Goal: Task Accomplishment & Management: Manage account settings

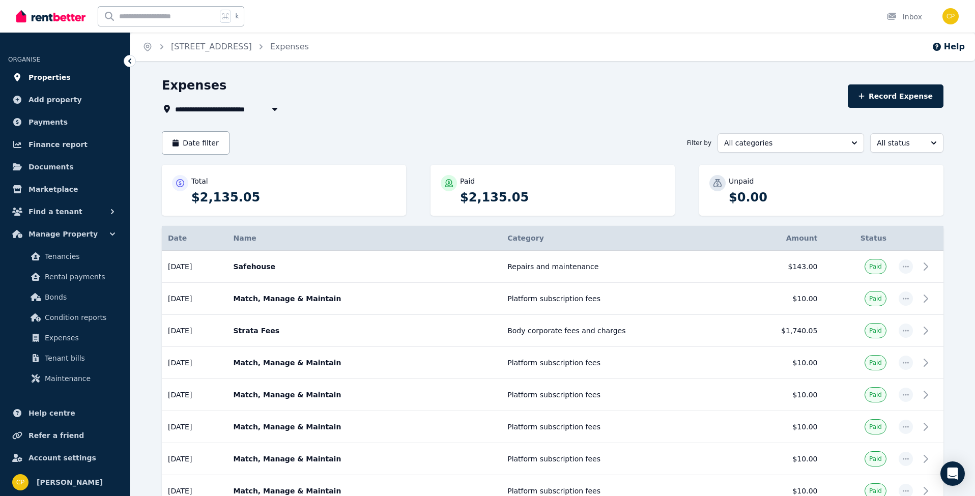
click at [51, 81] on span "Properties" at bounding box center [49, 77] width 42 height 12
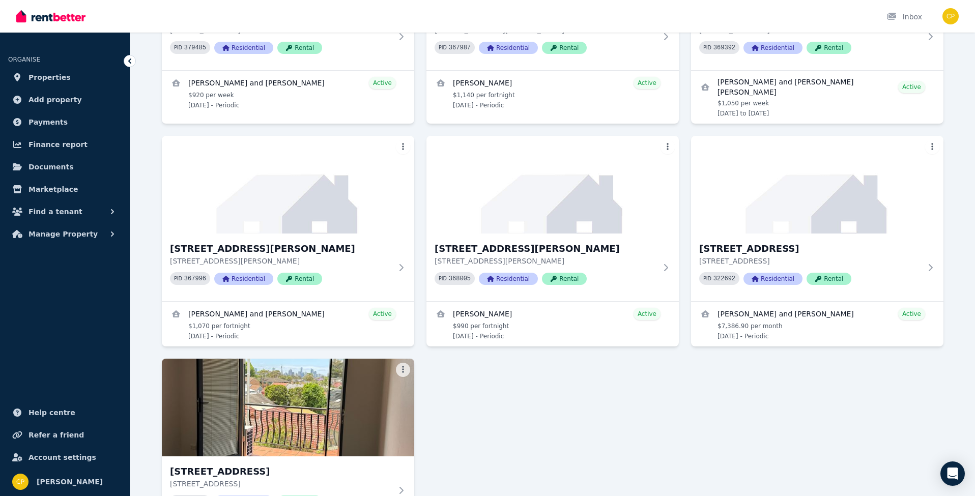
scroll to position [207, 0]
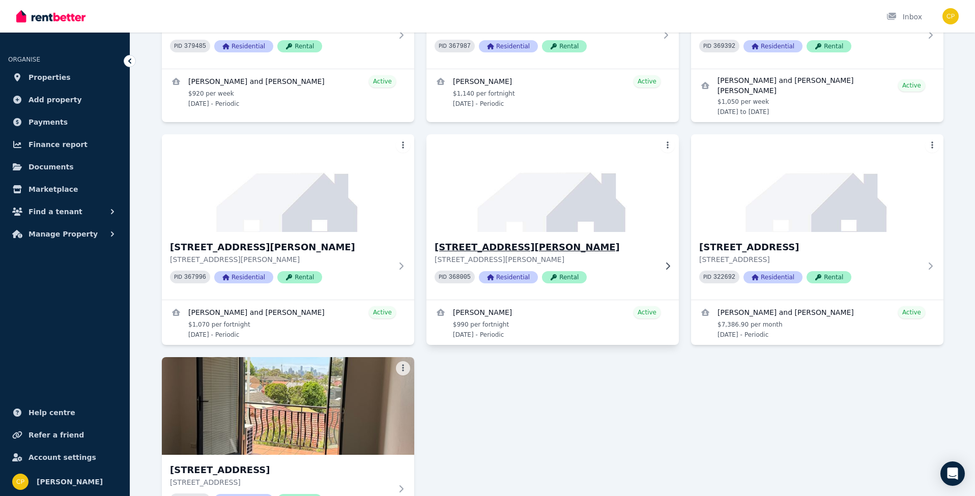
click at [669, 262] on icon at bounding box center [668, 265] width 4 height 7
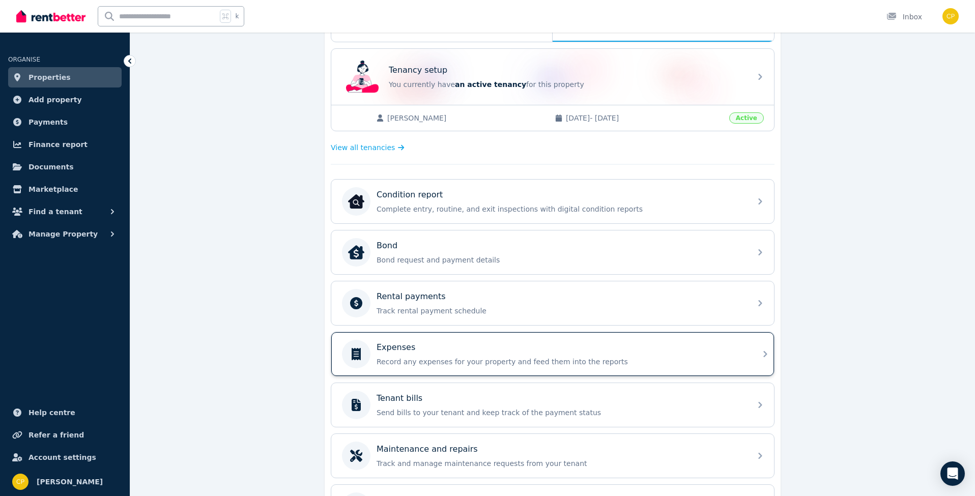
scroll to position [202, 0]
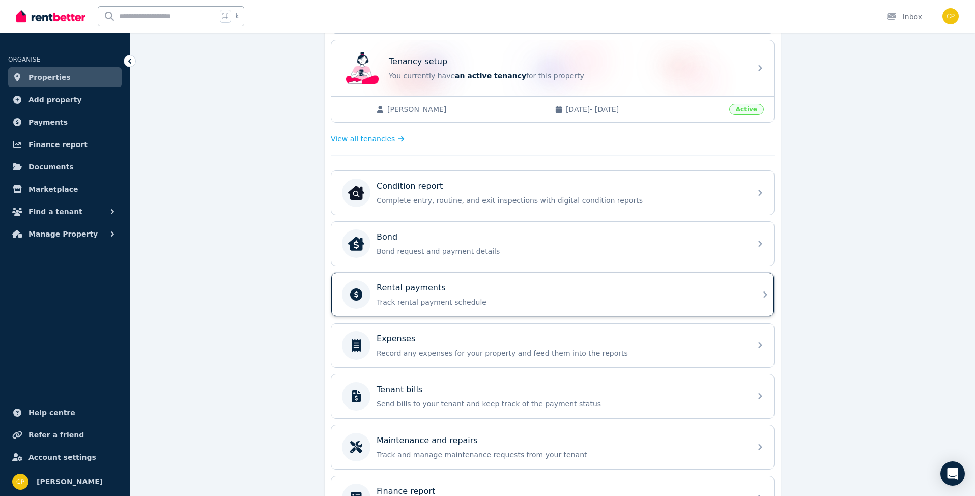
click at [617, 286] on div "Rental payments" at bounding box center [560, 288] width 368 height 12
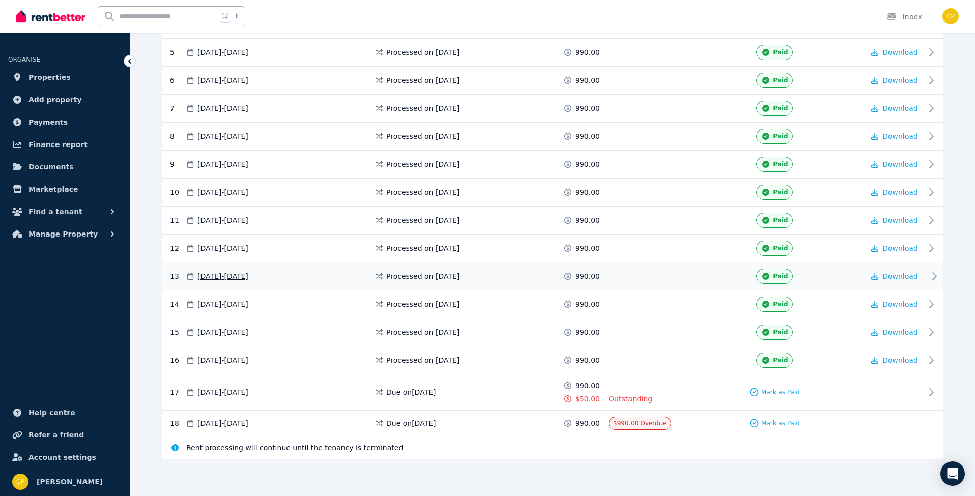
scroll to position [323, 0]
click at [778, 391] on span "Mark as Paid" at bounding box center [780, 393] width 39 height 8
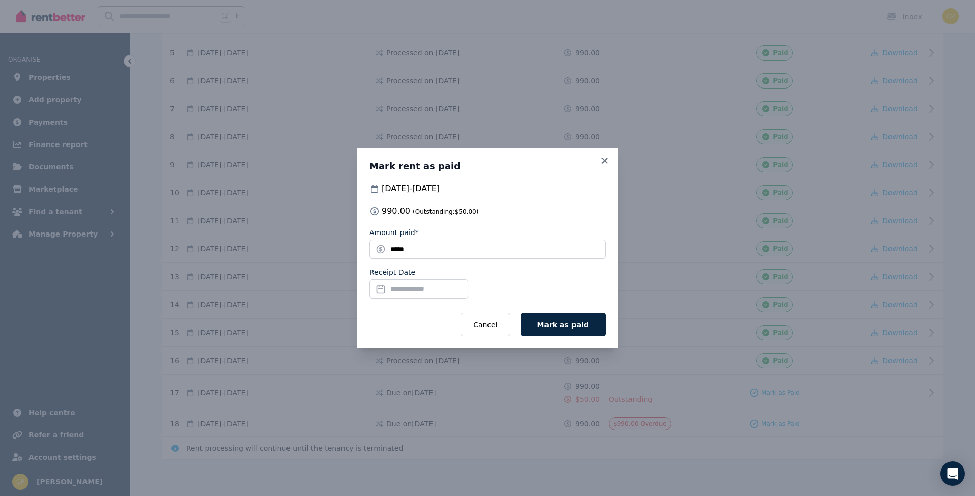
click at [431, 285] on input "Receipt Date" at bounding box center [418, 288] width 99 height 19
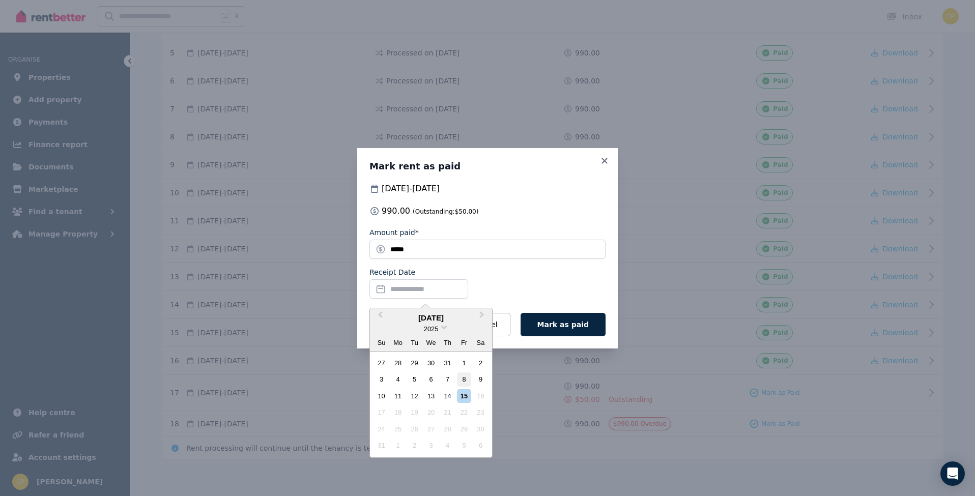
click at [467, 377] on div "8" at bounding box center [464, 379] width 14 height 14
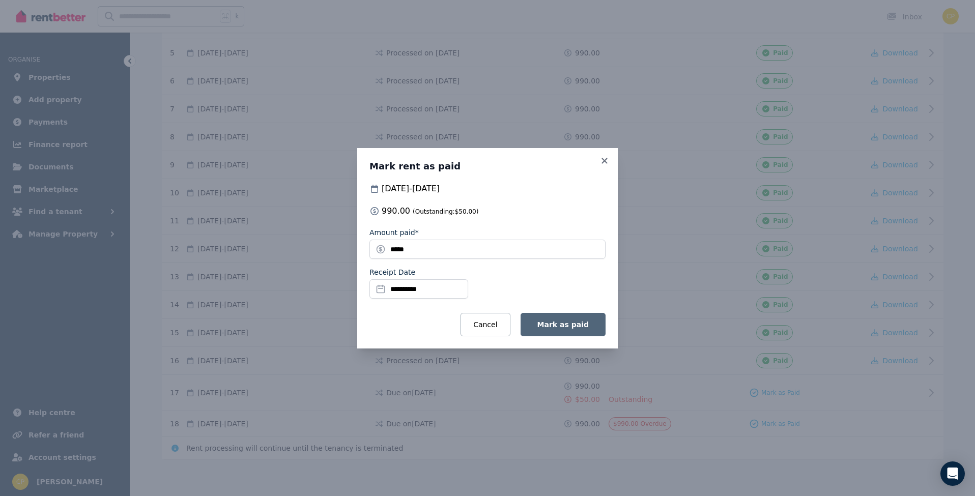
click at [564, 323] on span "Mark as paid" at bounding box center [562, 325] width 51 height 8
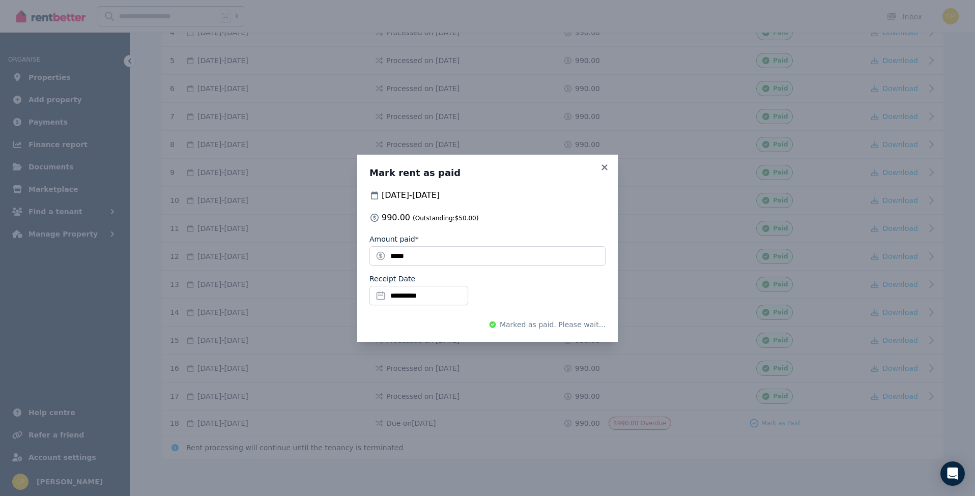
scroll to position [315, 0]
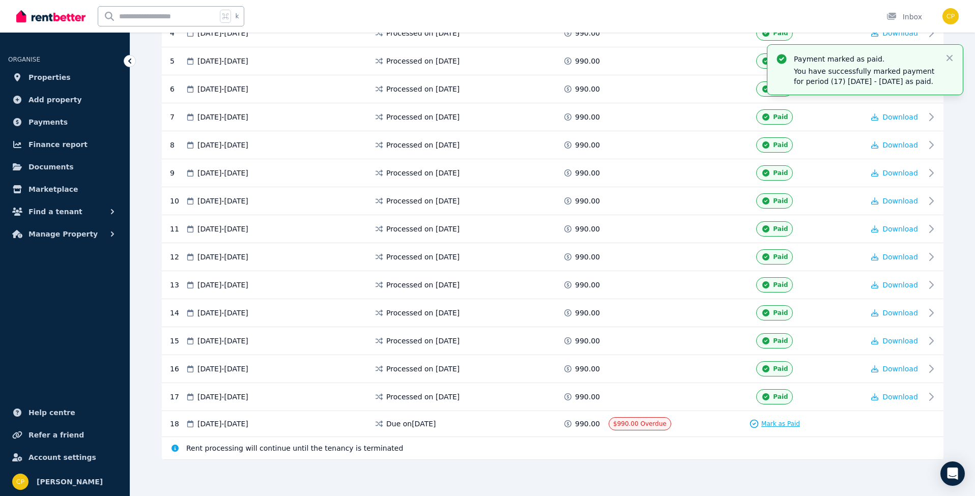
click at [772, 420] on span "Mark as Paid" at bounding box center [780, 424] width 39 height 8
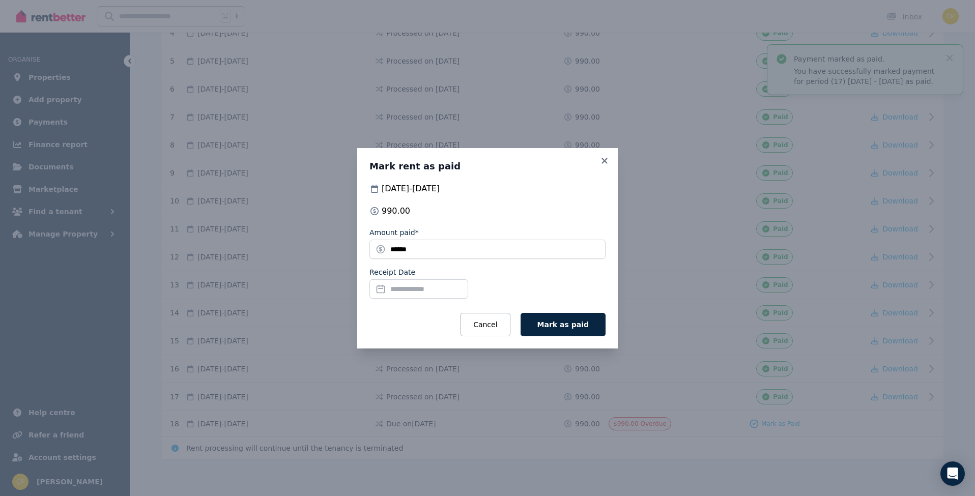
click at [433, 292] on input "Receipt Date" at bounding box center [418, 288] width 99 height 19
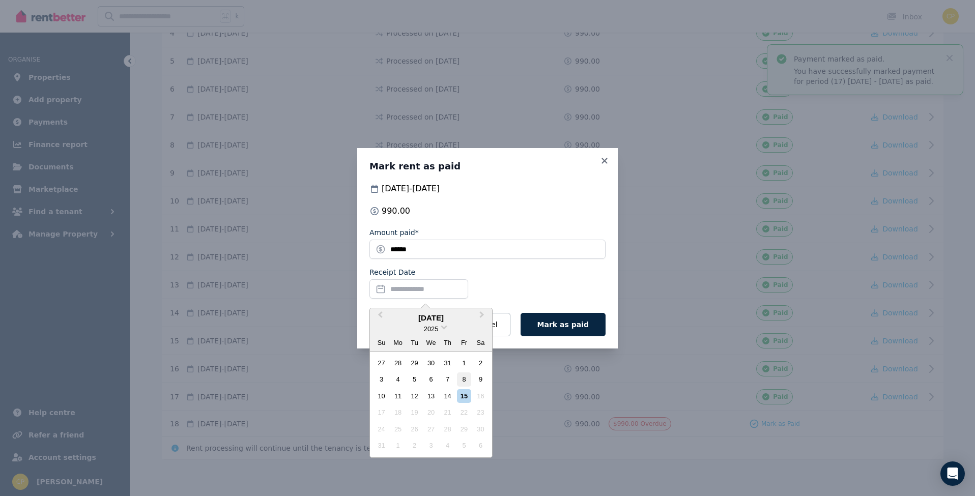
click at [464, 374] on div "8" at bounding box center [464, 379] width 14 height 14
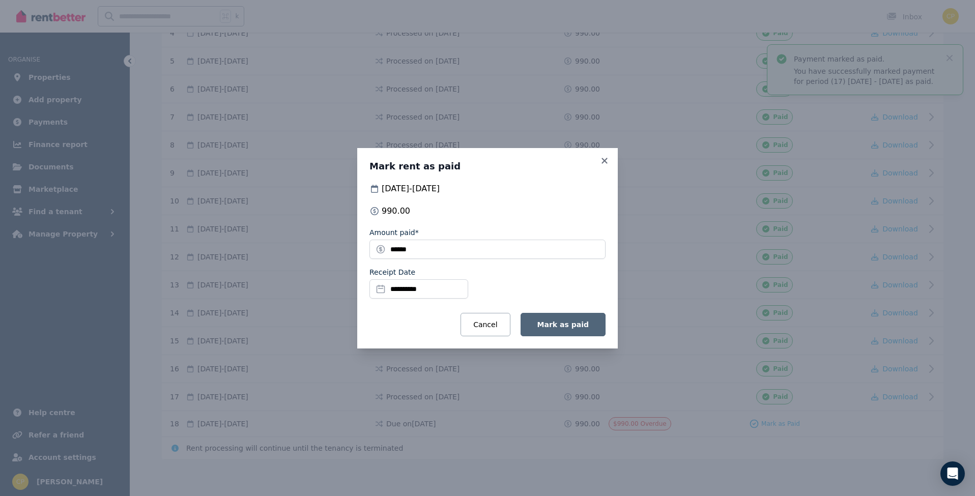
click at [559, 328] on span "Mark as paid" at bounding box center [562, 325] width 51 height 8
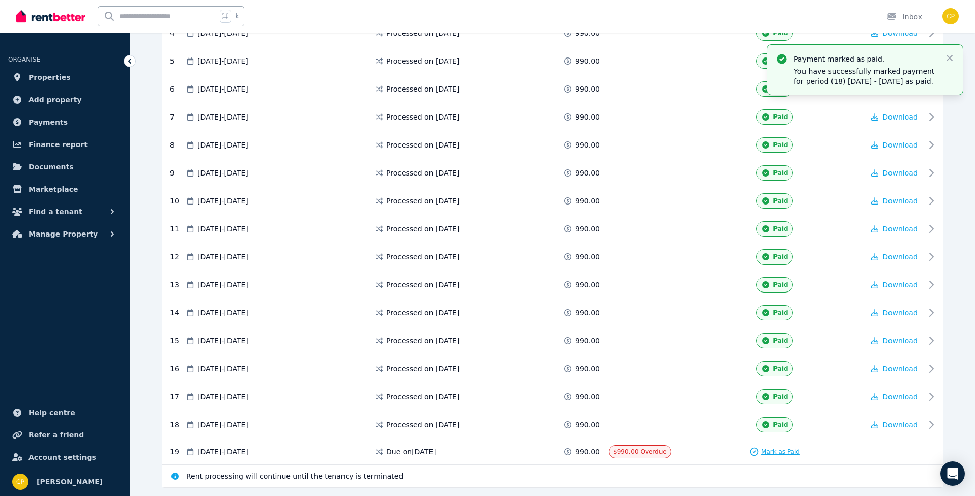
click at [775, 448] on span "Mark as Paid" at bounding box center [780, 452] width 39 height 8
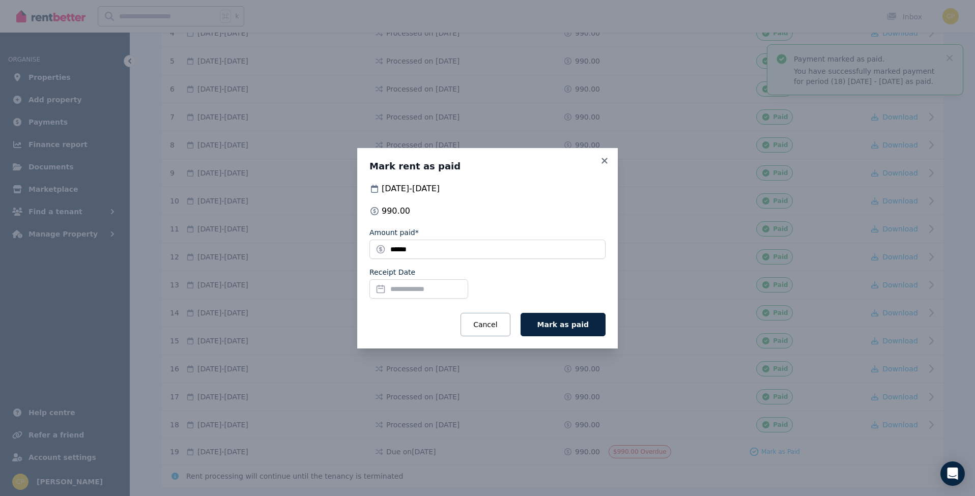
click at [435, 287] on input "Receipt Date" at bounding box center [418, 288] width 99 height 19
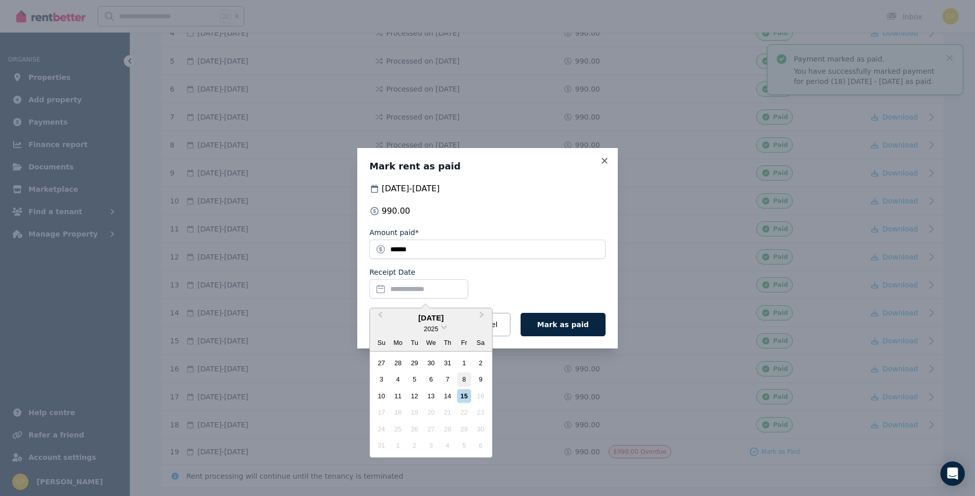
click at [464, 378] on div "8" at bounding box center [464, 379] width 14 height 14
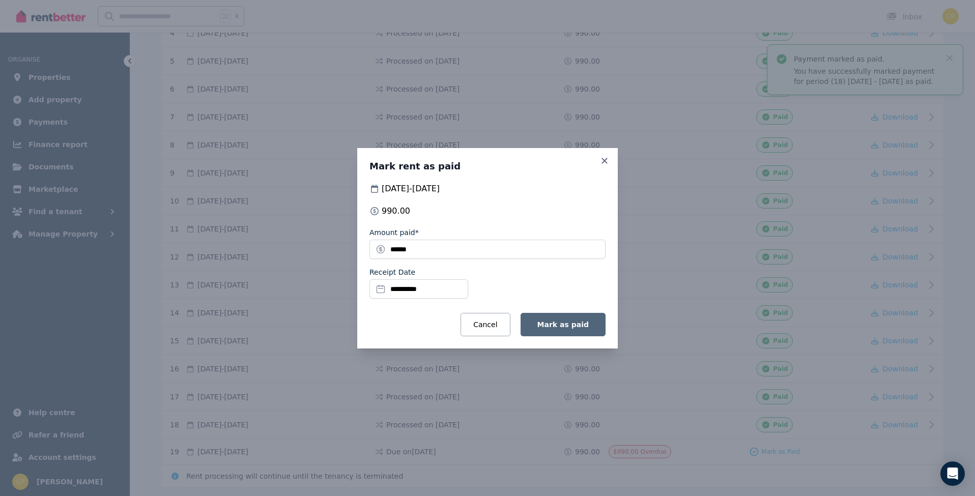
click at [567, 324] on span "Mark as paid" at bounding box center [562, 325] width 51 height 8
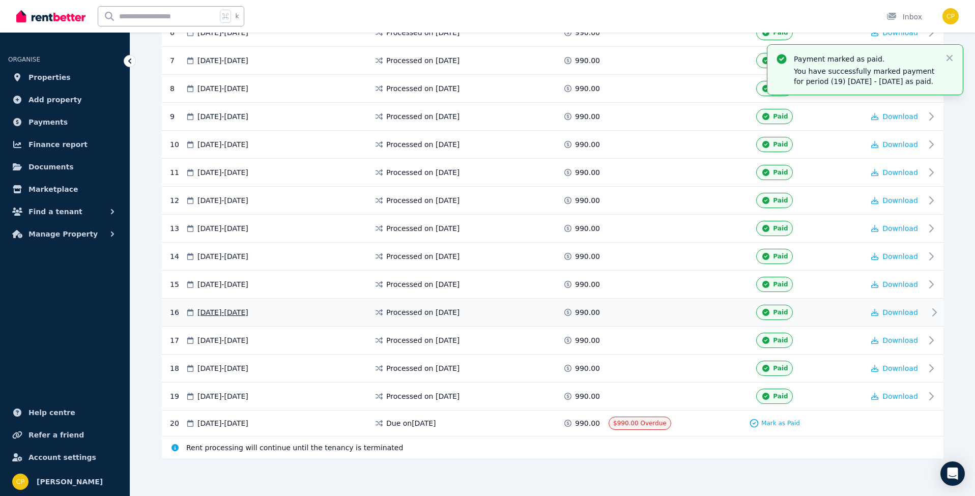
scroll to position [371, 0]
click at [774, 422] on span "Mark as Paid" at bounding box center [780, 424] width 39 height 8
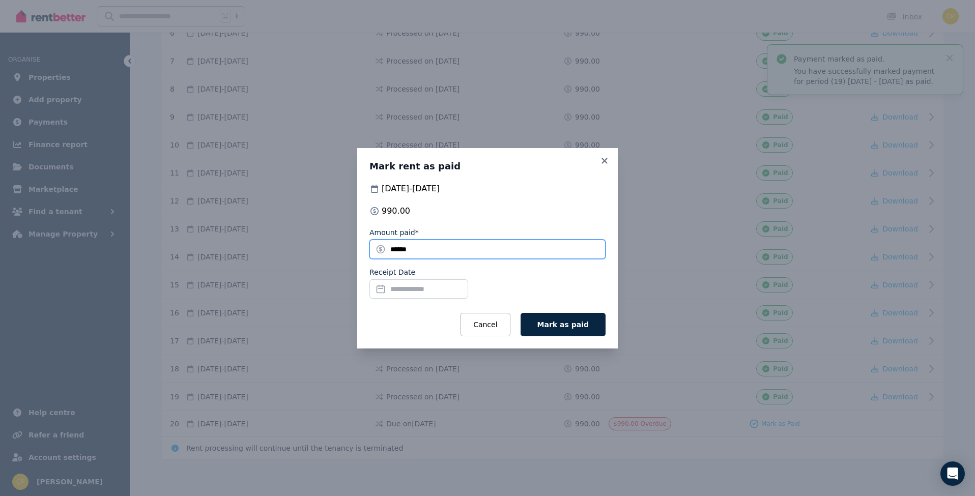
click at [426, 249] on input "******" at bounding box center [487, 249] width 236 height 19
type input "***"
click at [429, 287] on input "Receipt Date" at bounding box center [418, 288] width 99 height 19
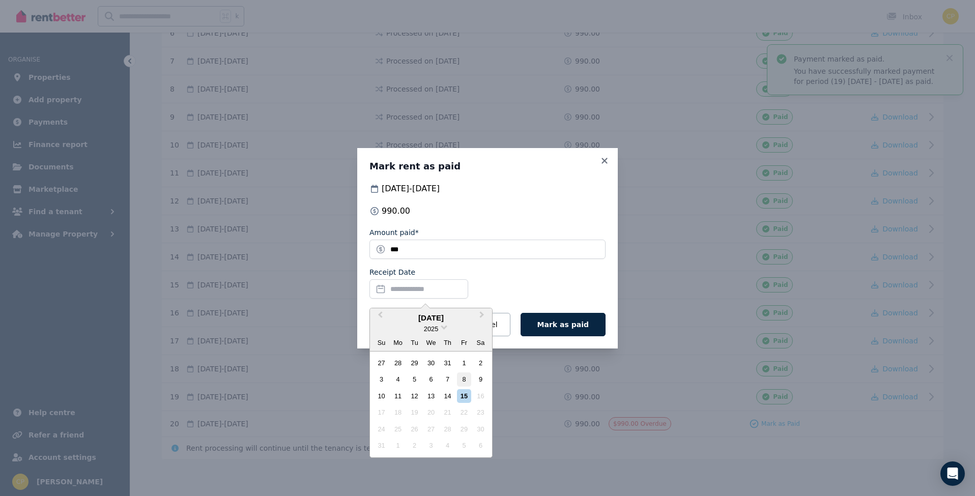
click at [463, 378] on div "8" at bounding box center [464, 379] width 14 height 14
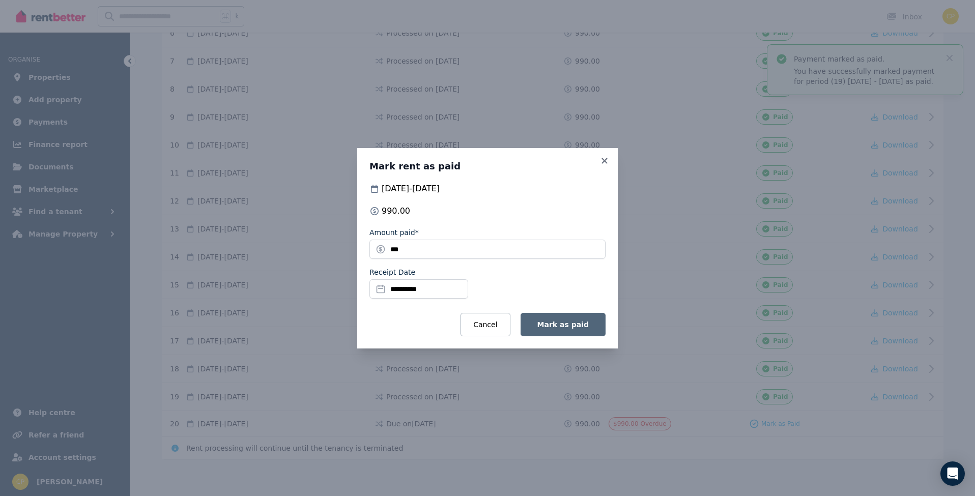
click at [560, 322] on span "Mark as paid" at bounding box center [562, 325] width 51 height 8
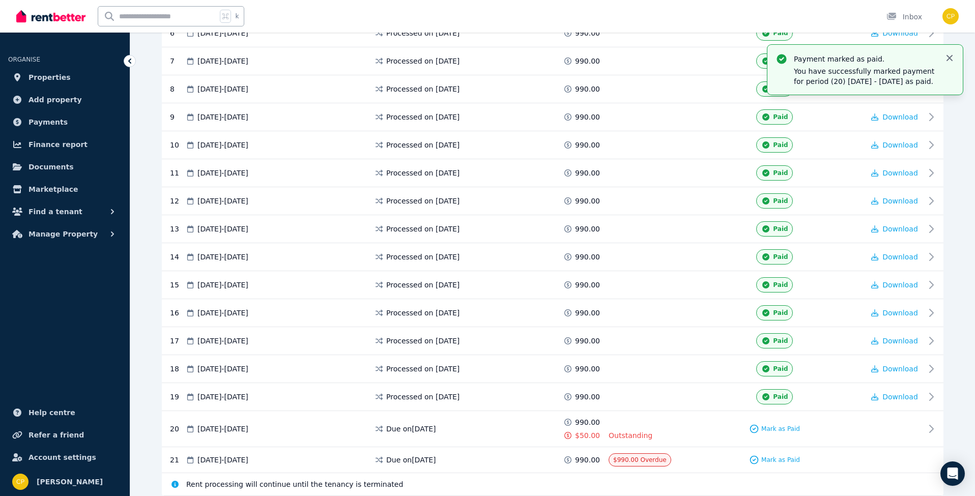
click at [951, 56] on icon "button" at bounding box center [949, 58] width 6 height 6
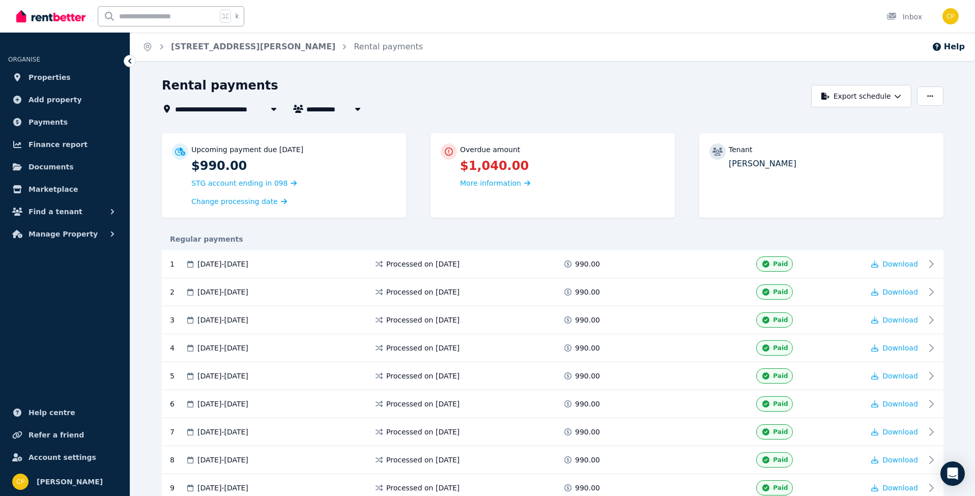
scroll to position [0, 0]
click at [54, 75] on span "Properties" at bounding box center [49, 77] width 42 height 12
